Goal: Information Seeking & Learning: Learn about a topic

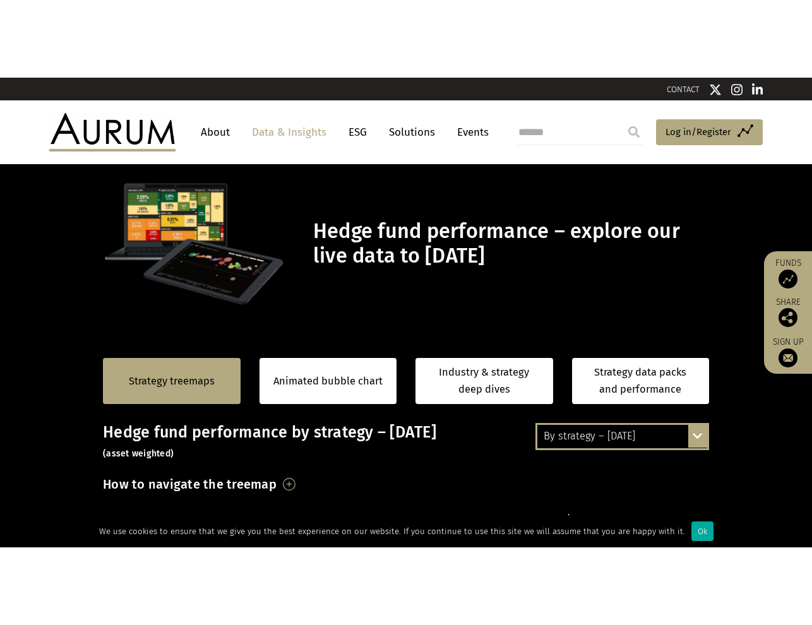
scroll to position [281, 0]
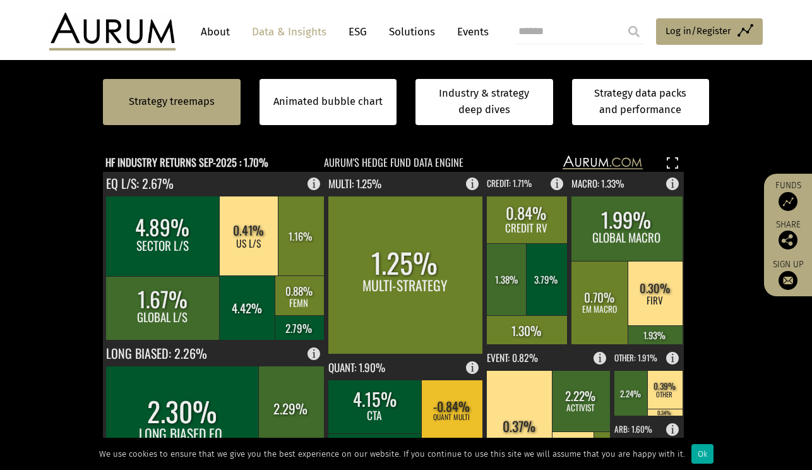
click at [756, 337] on section "Strategy treemaps Animated bubble chart Industry & strategy deep dives Strategy…" at bounding box center [406, 375] width 812 height 790
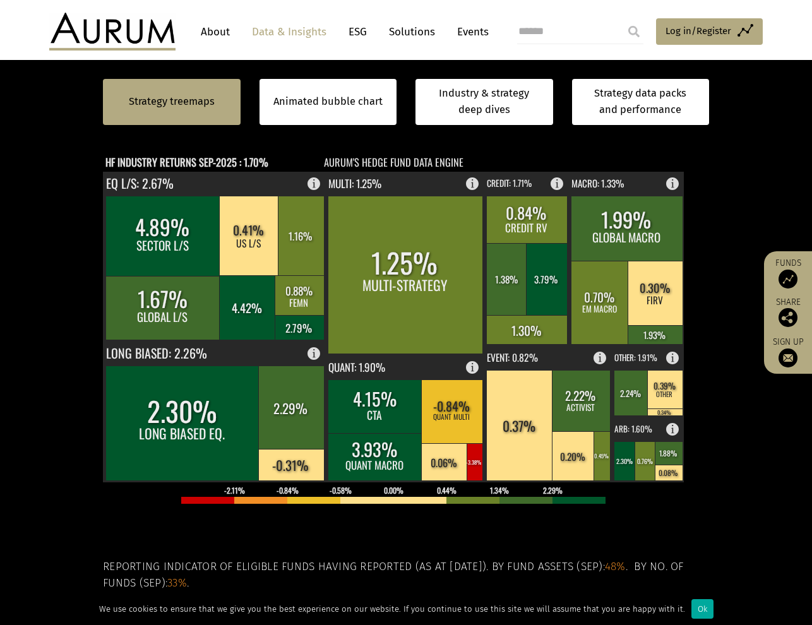
click at [765, 469] on section "Strategy treemaps Animated bubble chart Industry & strategy deep dives Strategy…" at bounding box center [406, 375] width 812 height 790
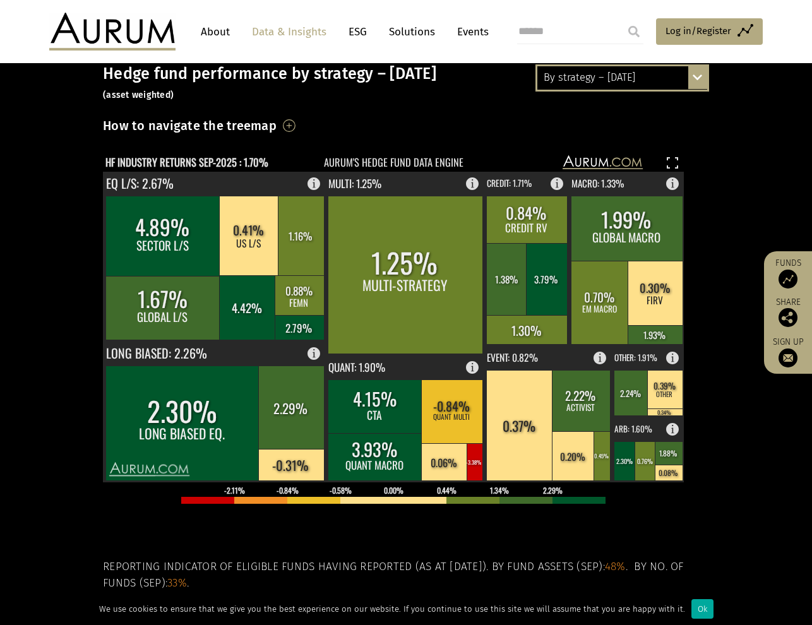
scroll to position [94, 0]
